Goal: Task Accomplishment & Management: Use online tool/utility

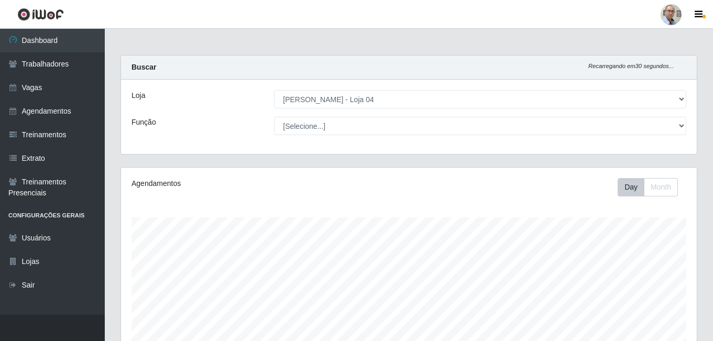
select select "251"
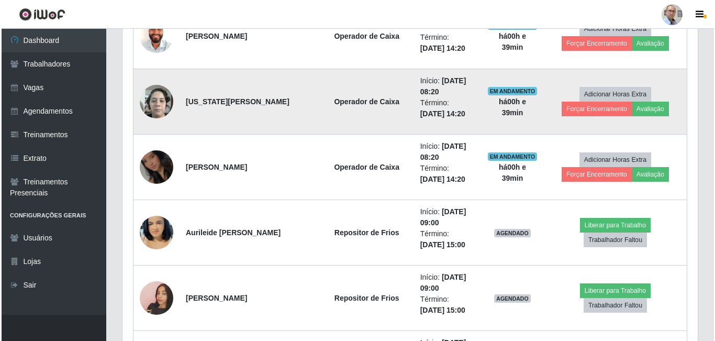
scroll to position [849, 0]
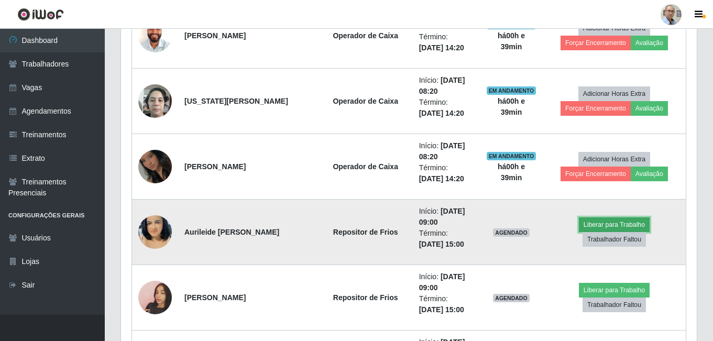
click at [579, 232] on button "Liberar para Trabalho" at bounding box center [614, 224] width 71 height 15
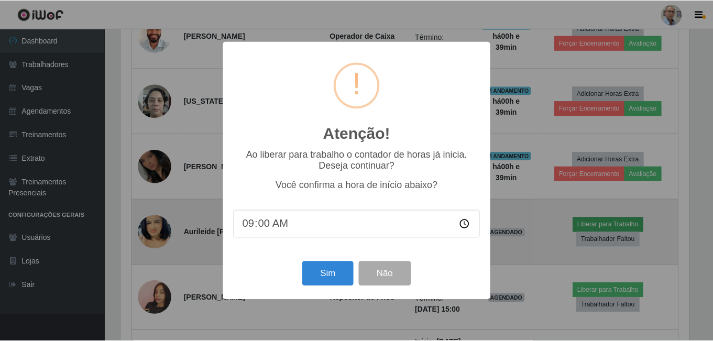
scroll to position [217, 570]
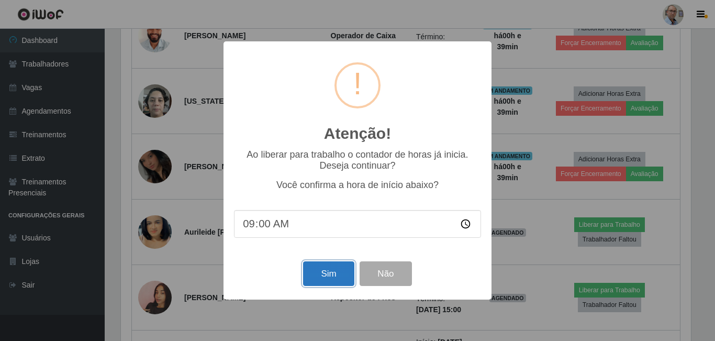
click at [337, 278] on button "Sim" at bounding box center [328, 273] width 51 height 25
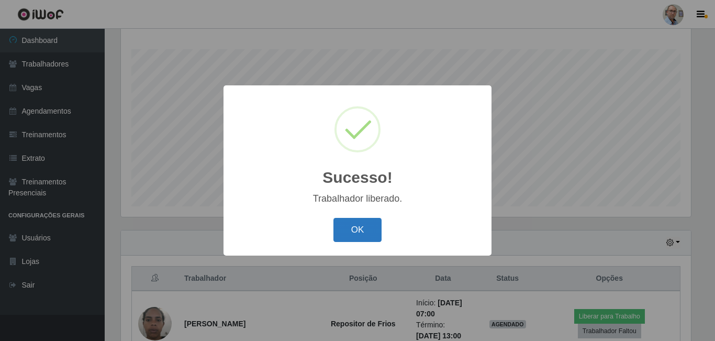
click at [354, 237] on button "OK" at bounding box center [358, 230] width 49 height 25
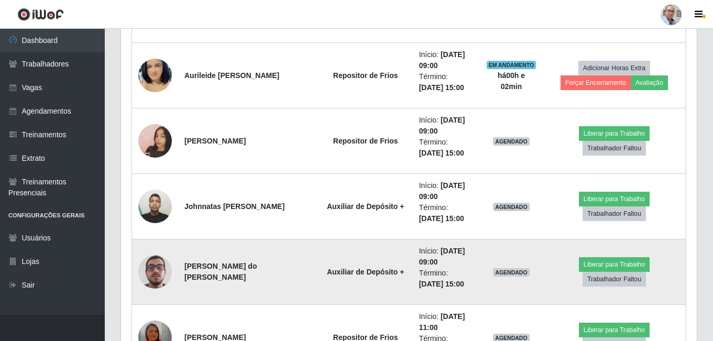
scroll to position [1006, 0]
click at [579, 269] on button "Liberar para Trabalho" at bounding box center [614, 264] width 71 height 15
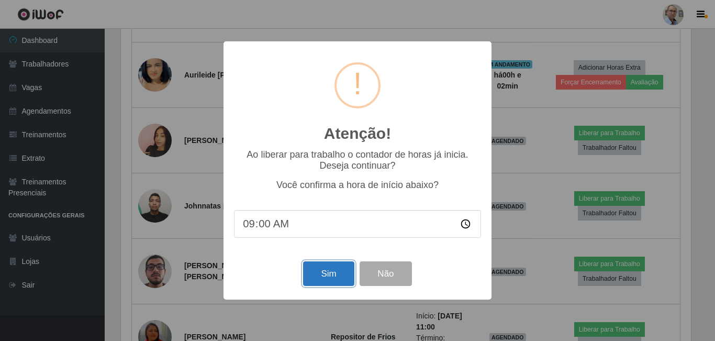
click at [324, 275] on button "Sim" at bounding box center [328, 273] width 51 height 25
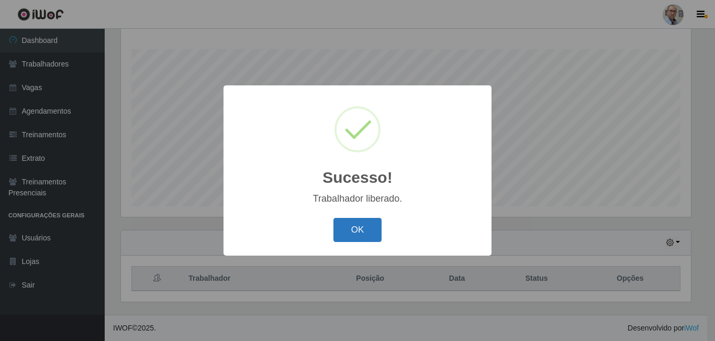
click at [369, 235] on button "OK" at bounding box center [358, 230] width 49 height 25
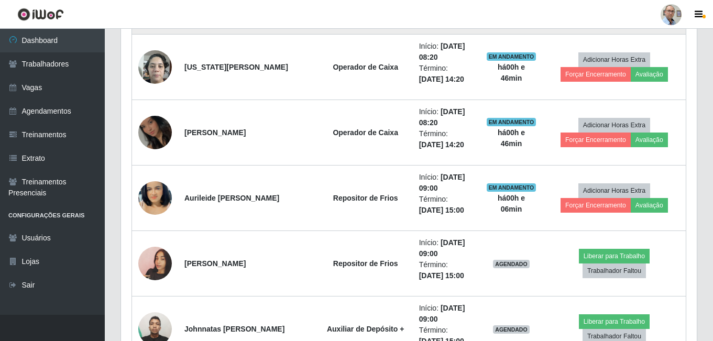
scroll to position [901, 0]
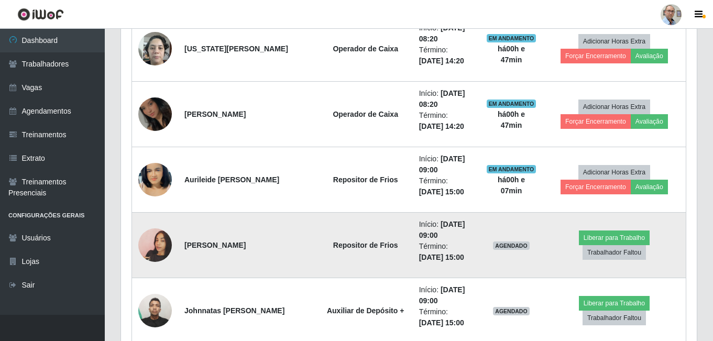
click at [152, 246] on img at bounding box center [155, 245] width 34 height 60
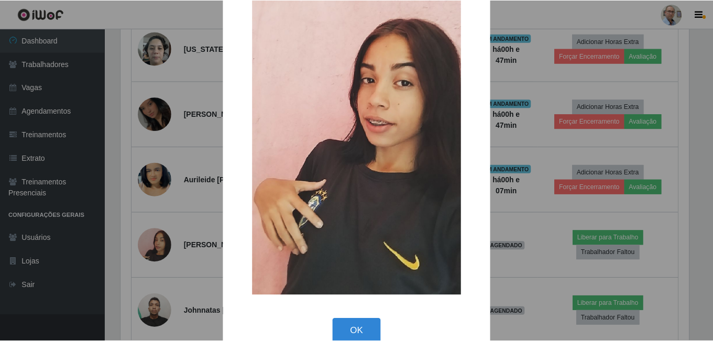
scroll to position [123, 0]
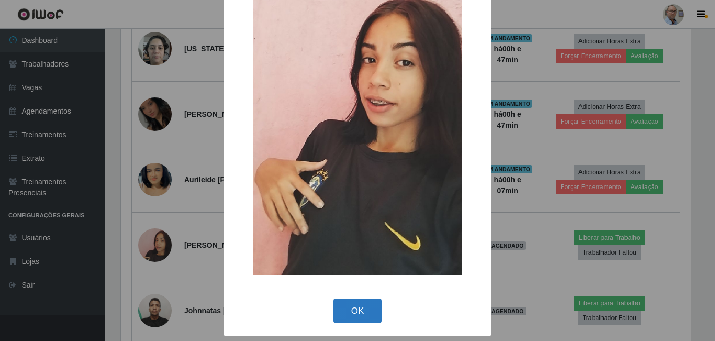
click at [357, 312] on button "OK" at bounding box center [358, 311] width 49 height 25
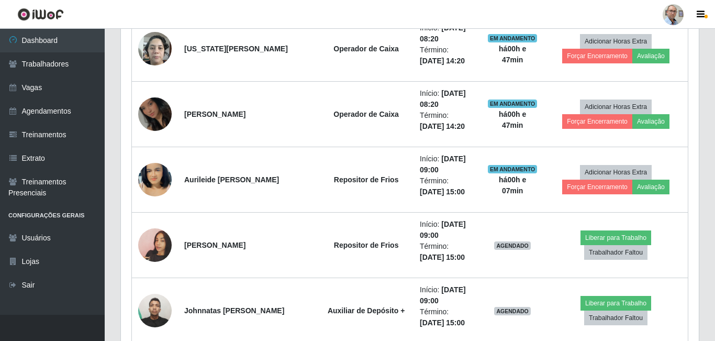
scroll to position [217, 576]
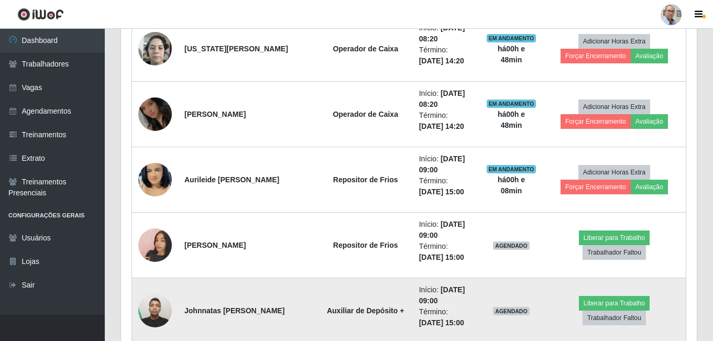
click at [161, 312] on img at bounding box center [155, 310] width 34 height 45
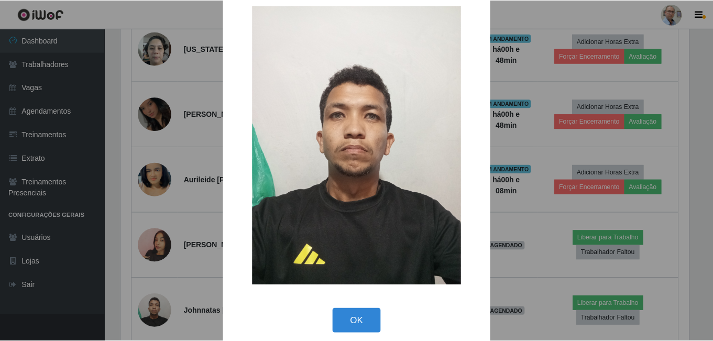
scroll to position [30, 0]
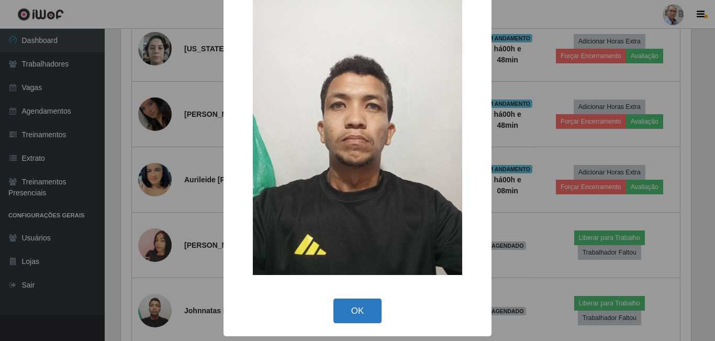
click at [346, 310] on button "OK" at bounding box center [358, 311] width 49 height 25
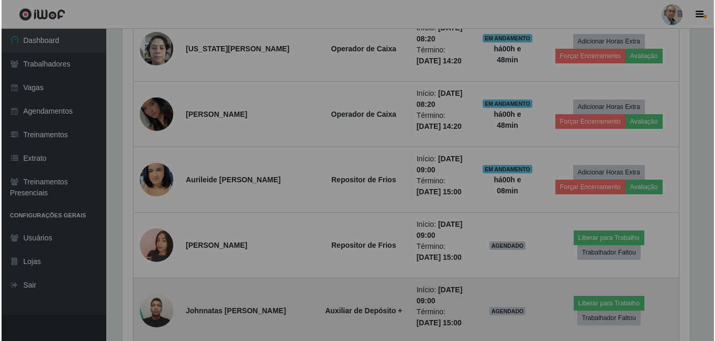
scroll to position [217, 576]
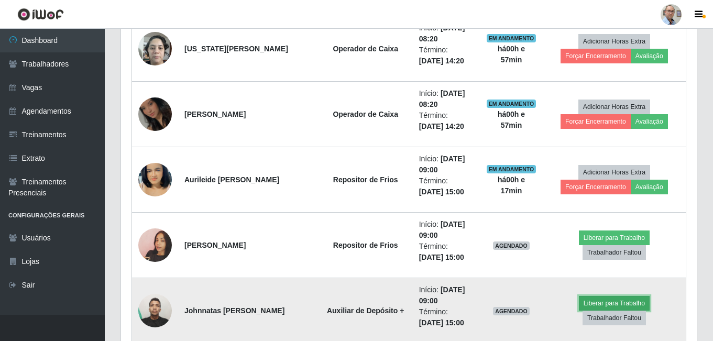
click at [579, 308] on button "Liberar para Trabalho" at bounding box center [614, 303] width 71 height 15
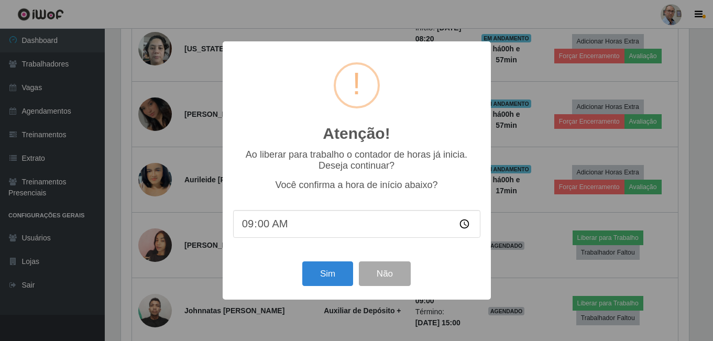
scroll to position [217, 570]
click at [272, 223] on input "09:00" at bounding box center [357, 224] width 247 height 28
click at [262, 228] on input "09:00" at bounding box center [357, 224] width 247 height 28
type input "09:15"
click at [325, 279] on button "Sim" at bounding box center [328, 273] width 51 height 25
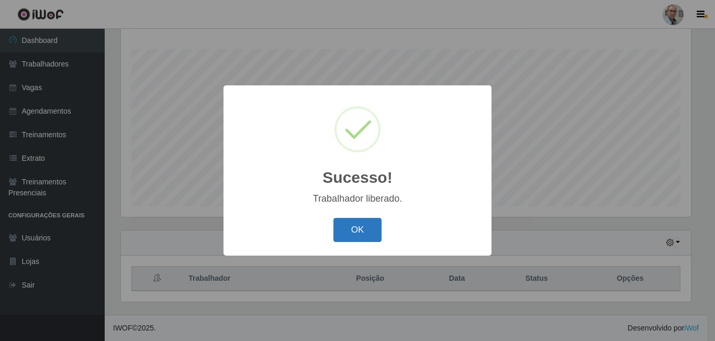
click at [345, 236] on button "OK" at bounding box center [358, 230] width 49 height 25
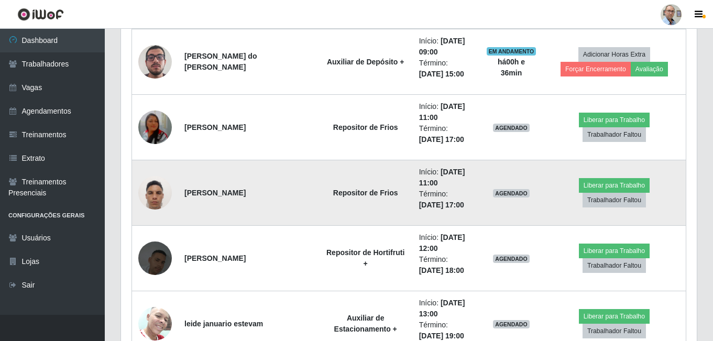
scroll to position [1163, 0]
